Goal: Find specific page/section: Find specific page/section

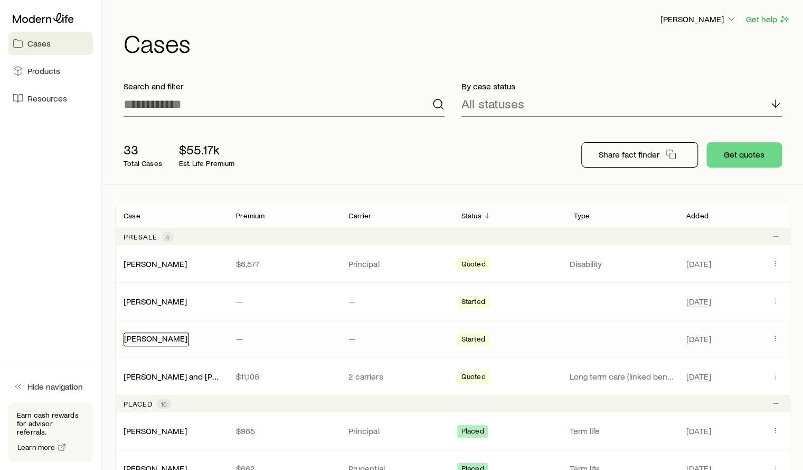
click at [156, 340] on link "[PERSON_NAME]" at bounding box center [155, 338] width 63 height 10
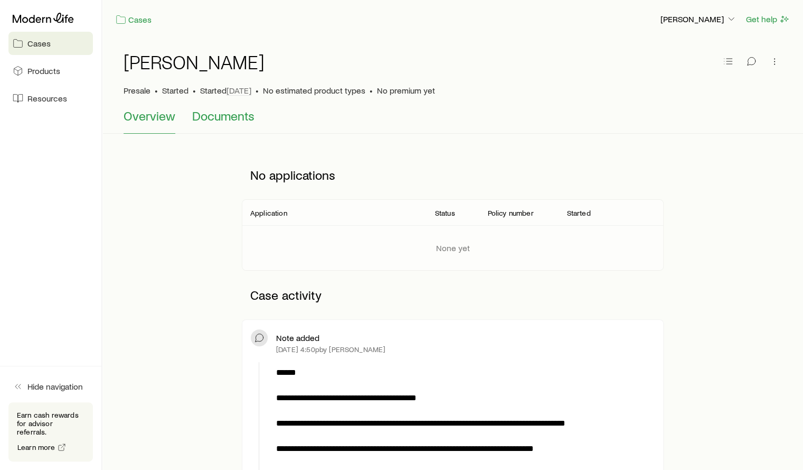
click at [209, 118] on span "Documents" at bounding box center [223, 115] width 62 height 15
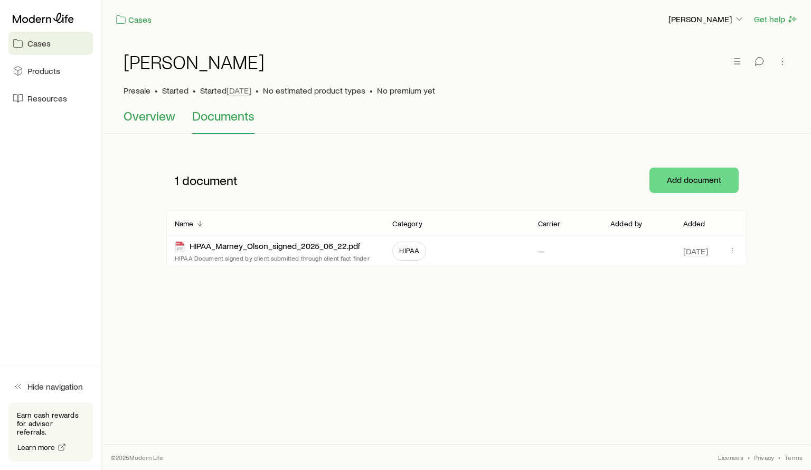
click at [144, 116] on span "Overview" at bounding box center [150, 115] width 52 height 15
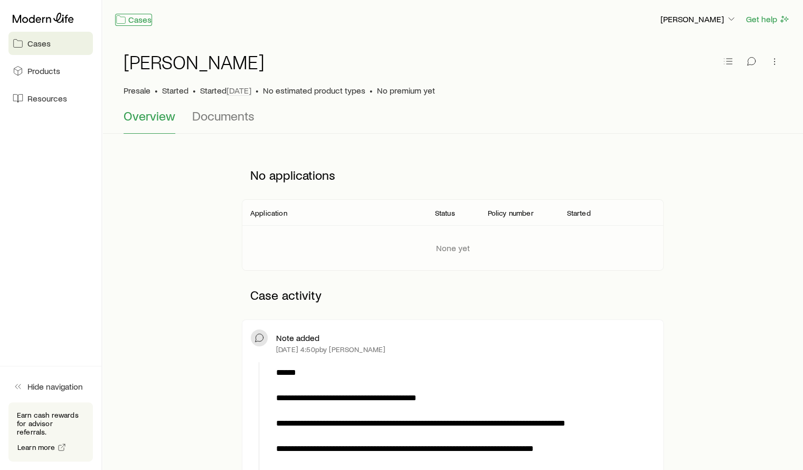
click at [129, 16] on link "Cases" at bounding box center [133, 20] width 37 height 12
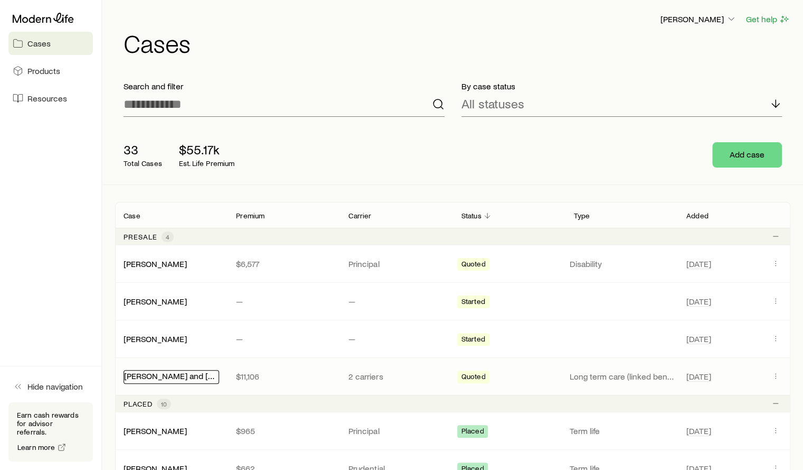
click at [199, 374] on link "[PERSON_NAME] and [PERSON_NAME]" at bounding box center [196, 375] width 145 height 10
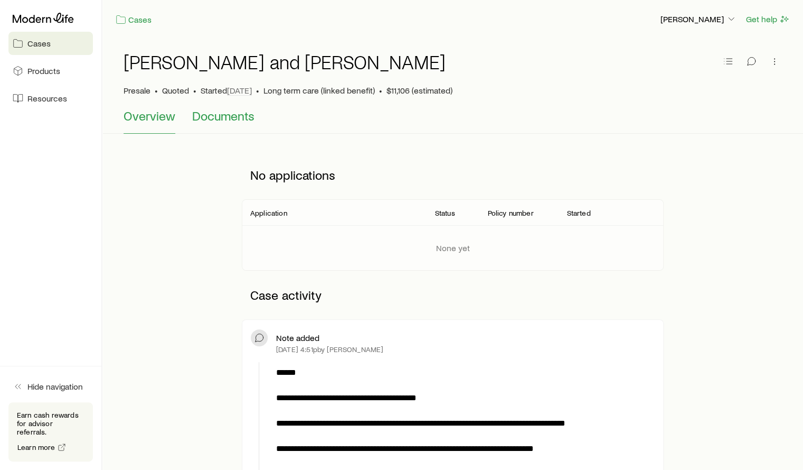
click at [229, 115] on span "Documents" at bounding box center [223, 115] width 62 height 15
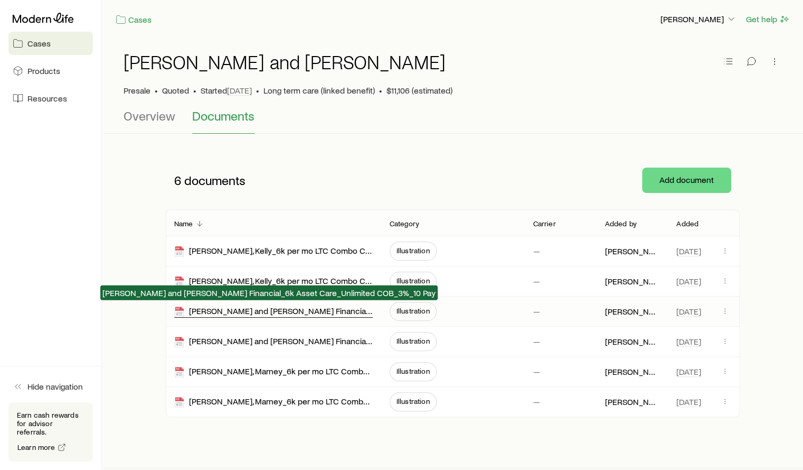
click at [261, 311] on div "[PERSON_NAME] and [PERSON_NAME] Financial_6k Asset Care_Unlimited COB_3%_10 Pay" at bounding box center [273, 311] width 199 height 12
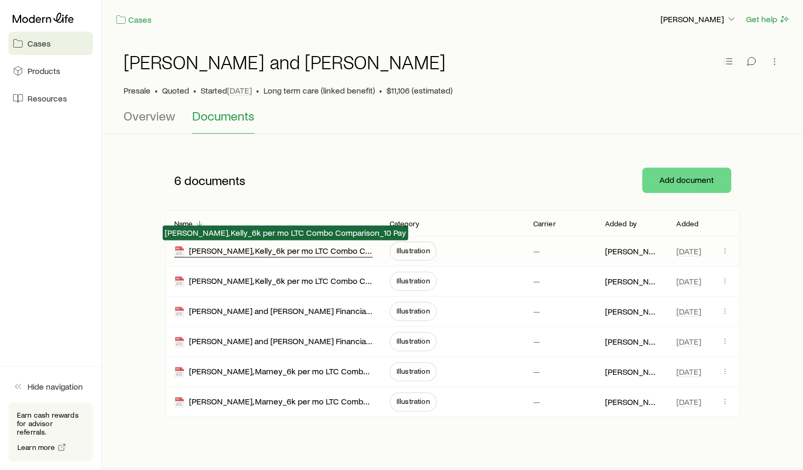
click at [290, 251] on div "[PERSON_NAME], Kelly_6k per mo LTC Combo Comparison_10 Pay" at bounding box center [273, 251] width 199 height 12
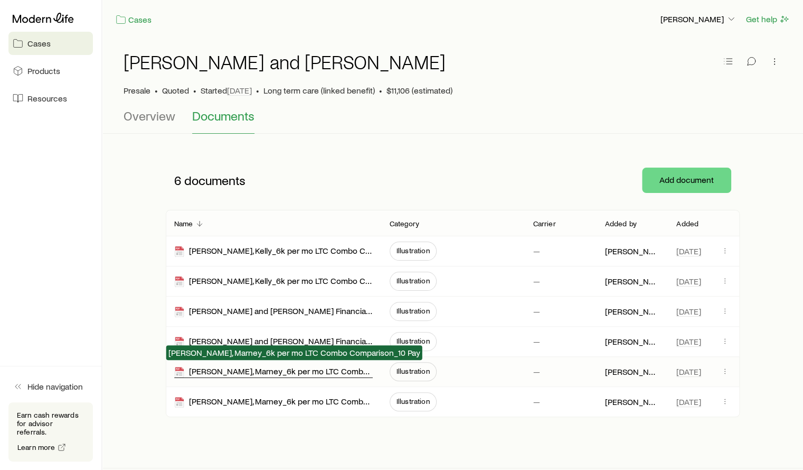
click at [284, 370] on div "[PERSON_NAME], Marney_6k per mo LTC Combo Comparison_10 Pay" at bounding box center [273, 371] width 199 height 12
